Goal: Task Accomplishment & Management: Manage account settings

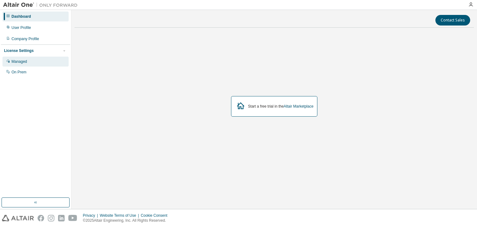
click at [56, 63] on div "Managed" at bounding box center [35, 62] width 66 height 10
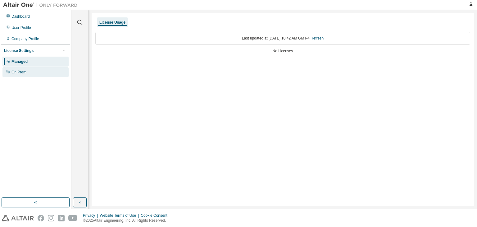
click at [29, 71] on div "On Prem" at bounding box center [35, 72] width 66 height 10
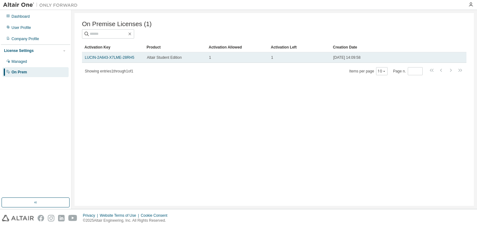
click at [311, 60] on div "1" at bounding box center [299, 57] width 57 height 5
click at [210, 60] on span "1" at bounding box center [210, 57] width 2 height 5
click at [121, 60] on link "LUCIN-2A643-X7LME-28RH5" at bounding box center [109, 57] width 49 height 4
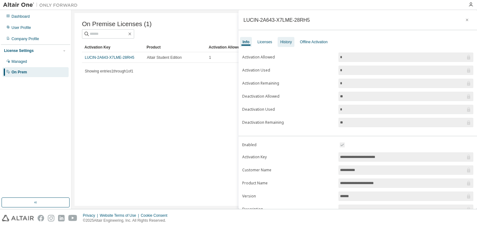
click at [288, 40] on div "History" at bounding box center [285, 41] width 11 height 5
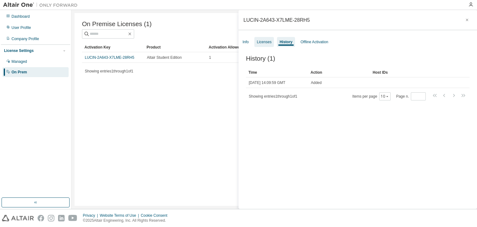
click at [265, 44] on div "Licenses" at bounding box center [264, 42] width 20 height 10
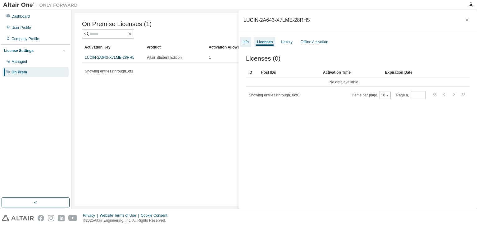
click at [250, 43] on div "Info" at bounding box center [245, 42] width 11 height 10
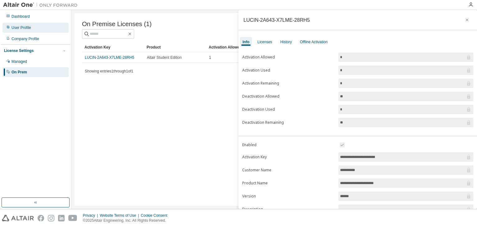
click at [34, 27] on div "User Profile" at bounding box center [35, 28] width 66 height 10
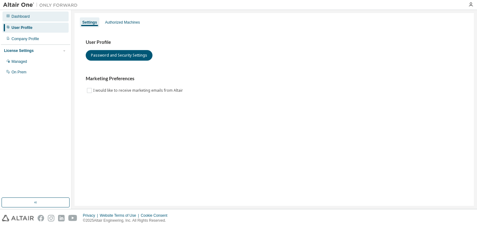
click at [37, 18] on div "Dashboard" at bounding box center [35, 16] width 66 height 10
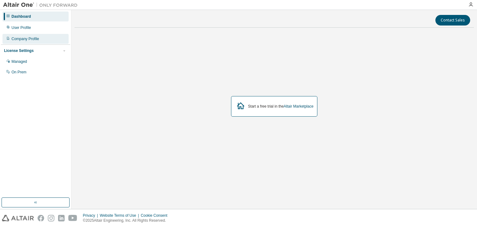
click at [36, 36] on div "Company Profile" at bounding box center [25, 38] width 28 height 5
